Goal: Task Accomplishment & Management: Manage account settings

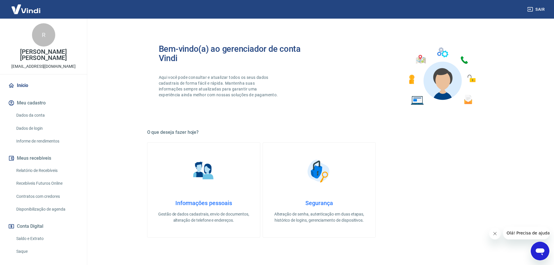
click at [39, 114] on link "Dados da conta" at bounding box center [47, 115] width 66 height 12
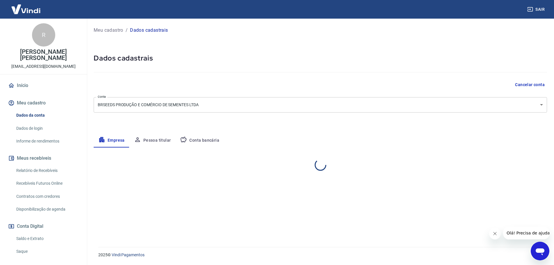
select select "SP"
select select "business"
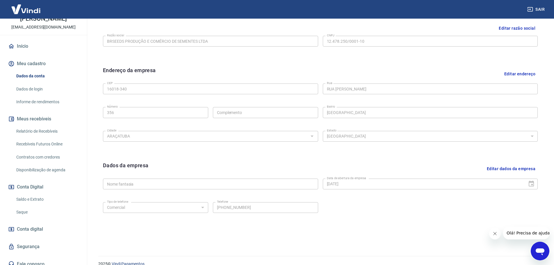
scroll to position [45, 0]
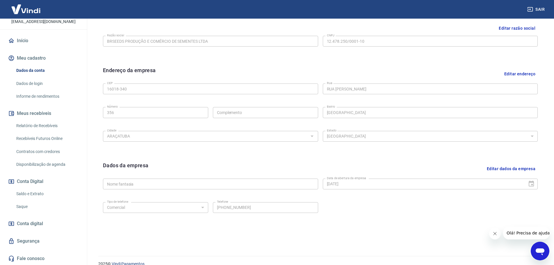
click at [40, 126] on link "Relatório de Recebíveis" at bounding box center [47, 126] width 66 height 12
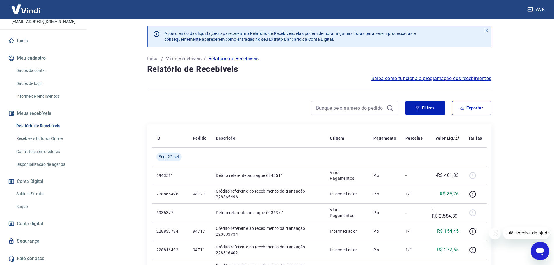
click at [33, 194] on link "Saldo e Extrato" at bounding box center [47, 194] width 66 height 12
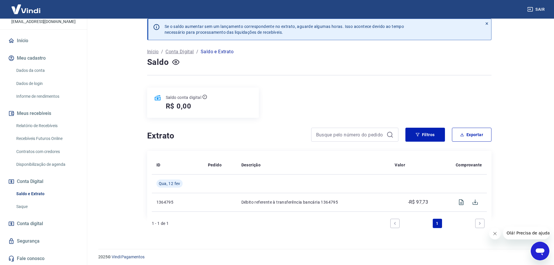
scroll to position [9, 0]
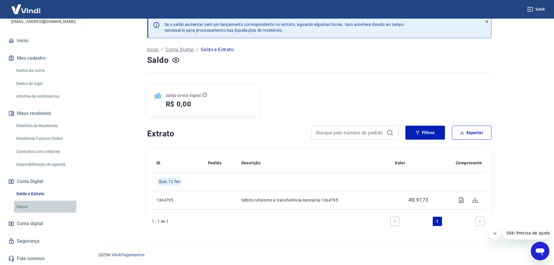
click at [19, 205] on link "Saque" at bounding box center [47, 206] width 66 height 12
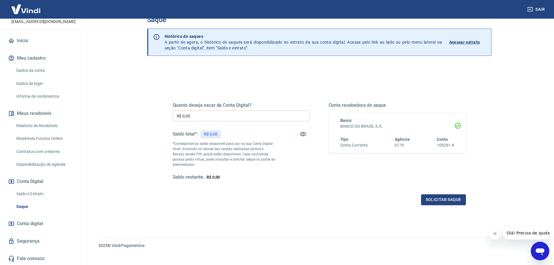
scroll to position [23, 0]
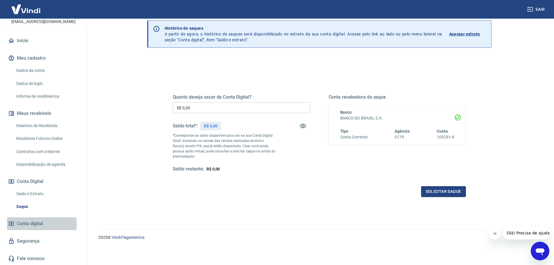
click at [34, 224] on span "Conta digital" at bounding box center [30, 223] width 26 height 8
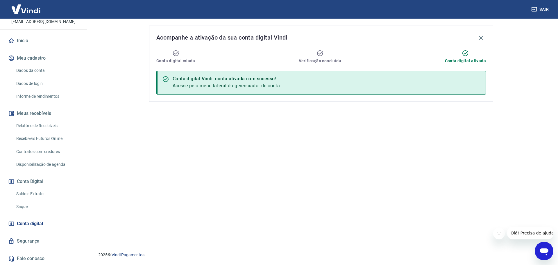
click at [34, 241] on link "Segurança" at bounding box center [43, 240] width 73 height 13
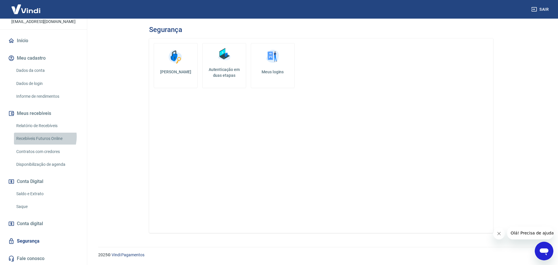
click at [41, 137] on link "Recebíveis Futuros Online" at bounding box center [47, 138] width 66 height 12
